Goal: Navigation & Orientation: Find specific page/section

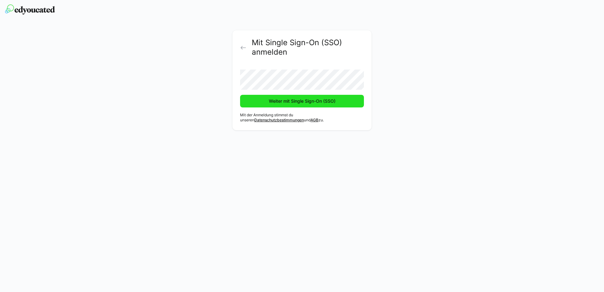
click at [272, 102] on span "Weiter mit Single Sign-On (SSO)" at bounding box center [302, 101] width 69 height 6
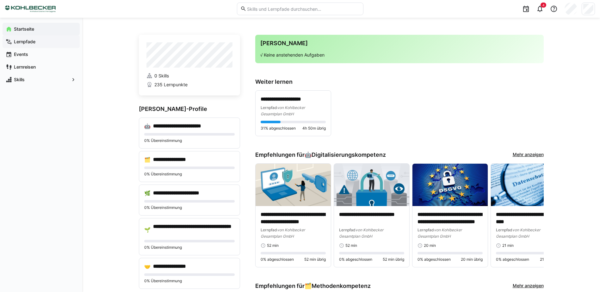
click at [47, 37] on div "Lernpfade" at bounding box center [41, 41] width 77 height 13
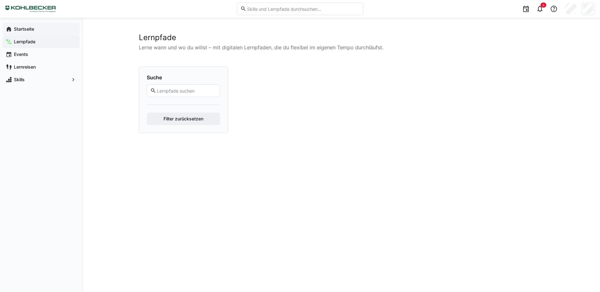
click at [47, 28] on span "Startseite" at bounding box center [45, 29] width 64 height 6
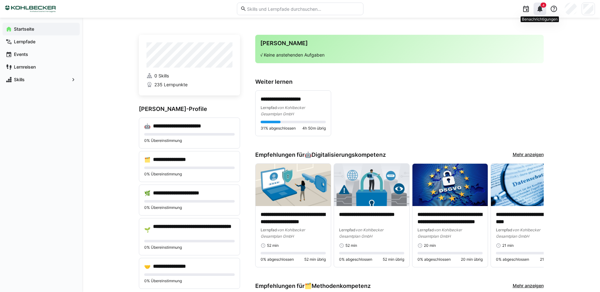
click at [541, 9] on eds-icon at bounding box center [540, 9] width 8 height 8
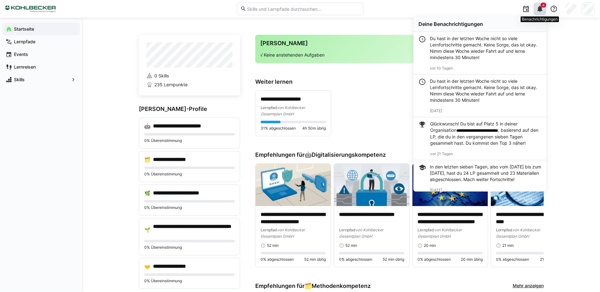
click at [541, 10] on eds-icon at bounding box center [540, 9] width 8 height 8
